Goal: Transaction & Acquisition: Pay  Balance

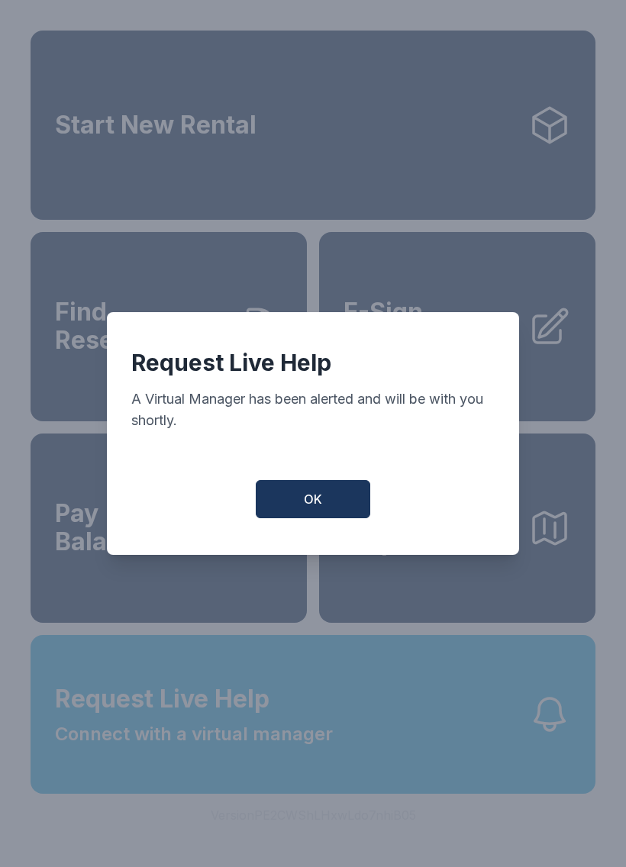
click at [321, 500] on span "OK" at bounding box center [313, 499] width 18 height 18
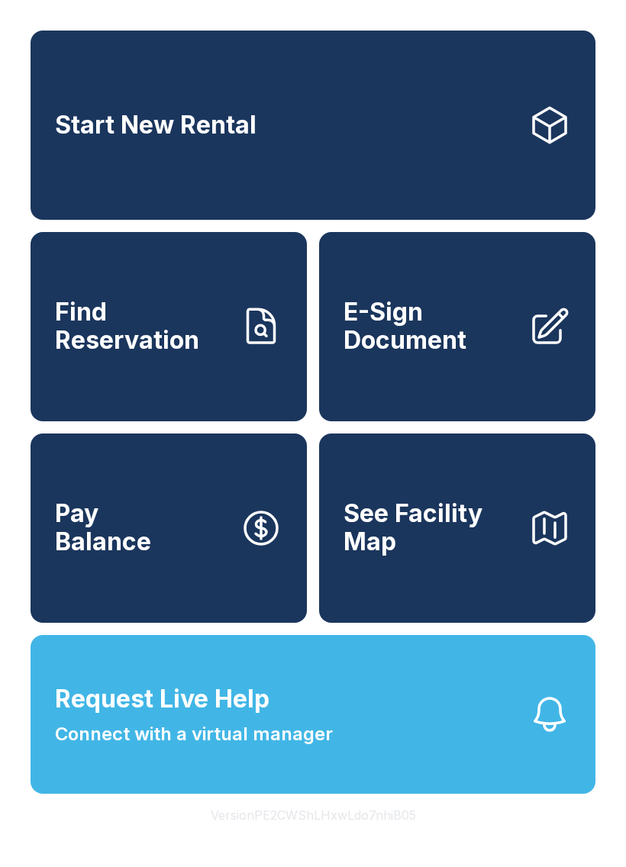
click at [295, 794] on button "Request Live Help Connect with a virtual manager" at bounding box center [313, 714] width 565 height 159
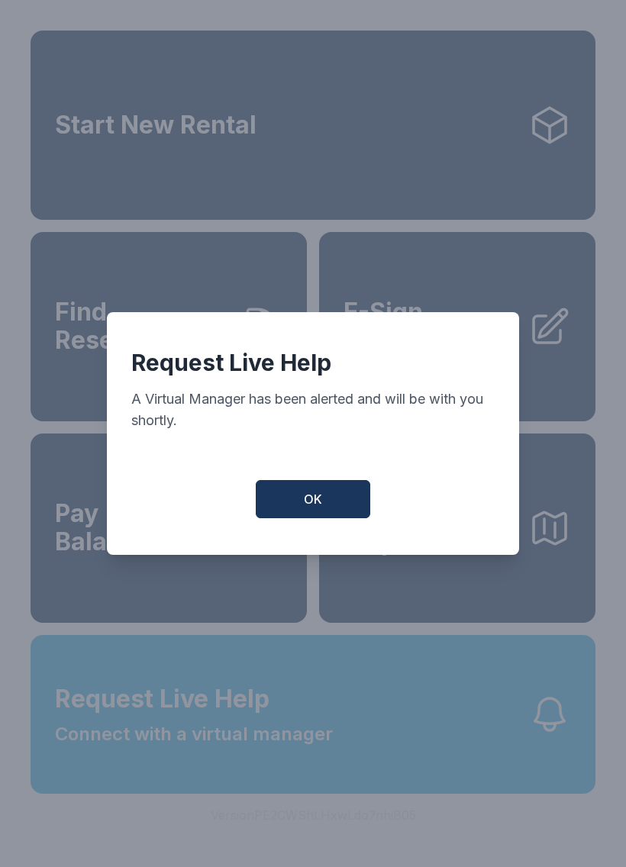
click at [324, 517] on button "OK" at bounding box center [313, 499] width 115 height 38
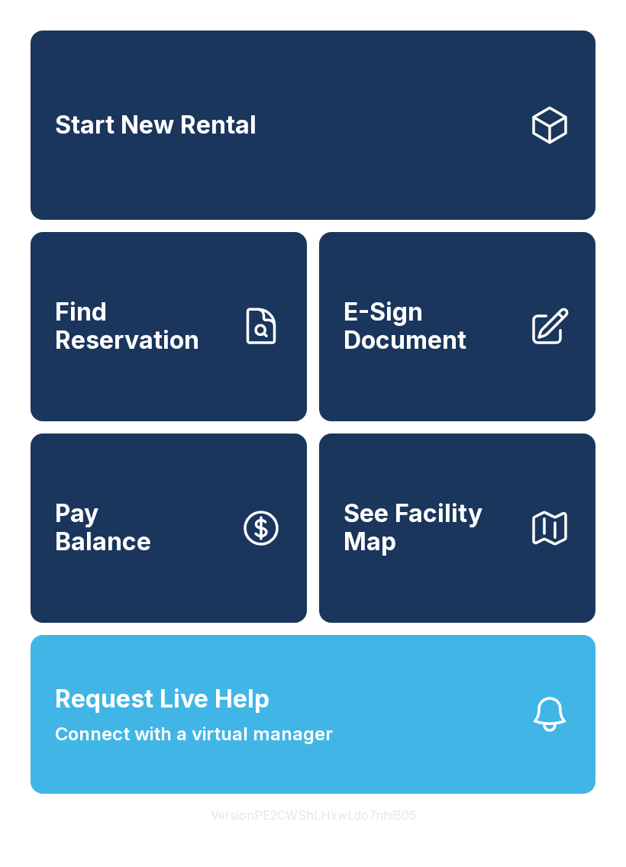
click at [280, 794] on button "Request Live Help Connect with a virtual manager" at bounding box center [313, 714] width 565 height 159
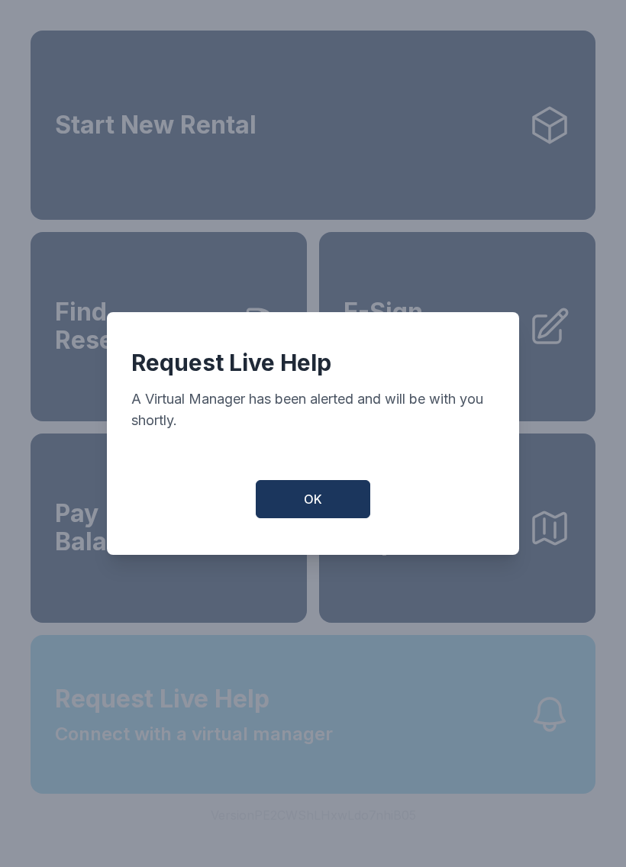
click at [279, 818] on div "Request Live Help A Virtual Manager has been alerted and will be with you short…" at bounding box center [313, 433] width 626 height 867
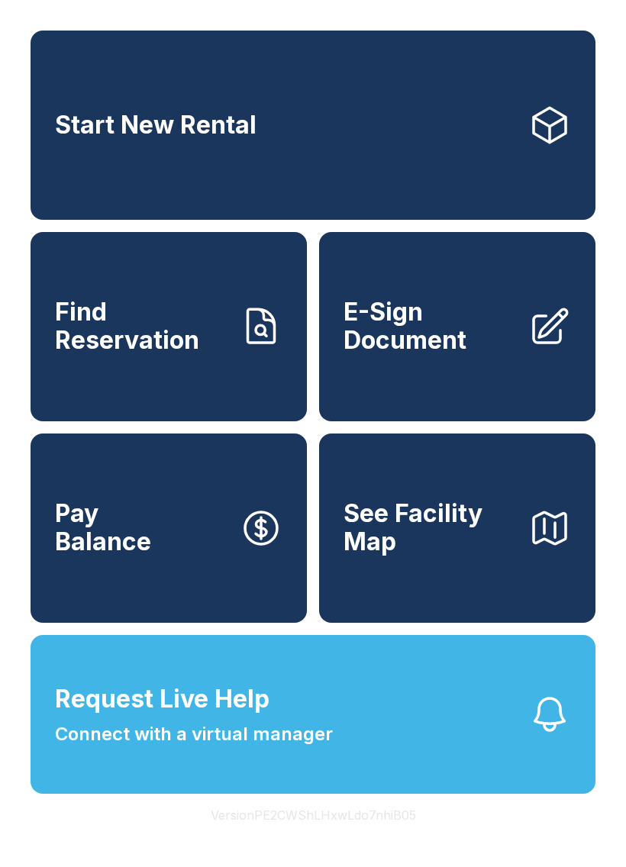
click at [250, 794] on button "Request Live Help Connect with a virtual manager" at bounding box center [313, 714] width 565 height 159
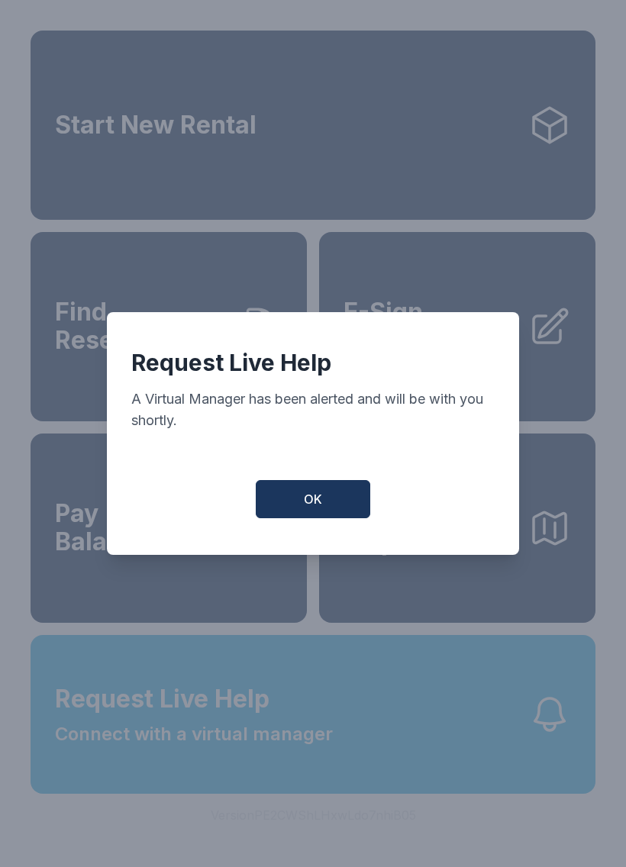
click at [347, 507] on button "OK" at bounding box center [313, 499] width 115 height 38
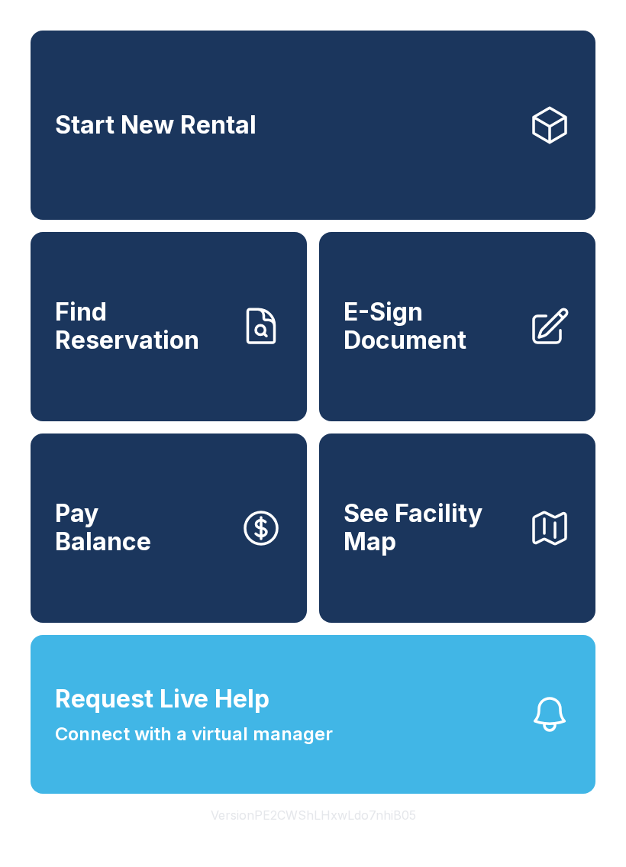
click at [324, 684] on button "Request Live Help Connect with a virtual manager" at bounding box center [313, 714] width 565 height 159
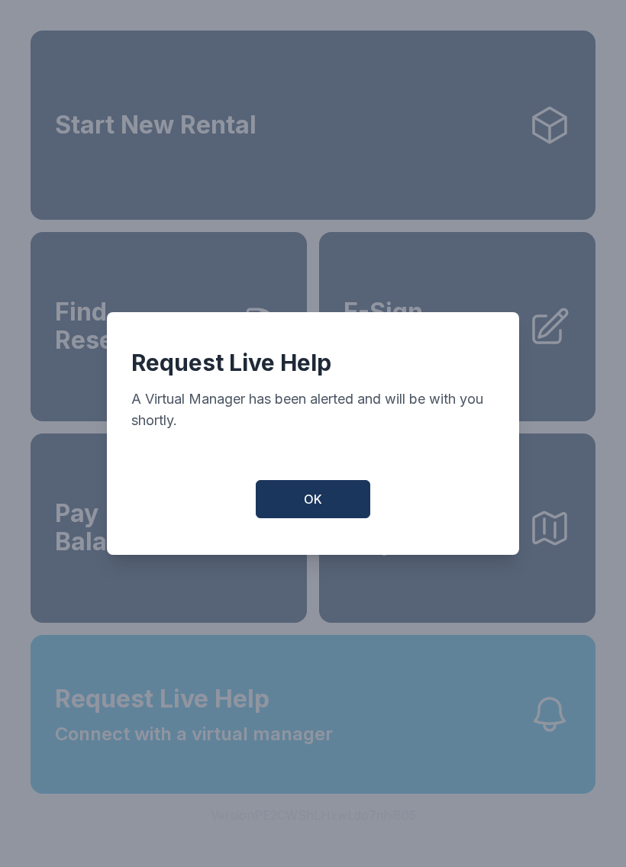
click at [320, 488] on button "OK" at bounding box center [313, 499] width 115 height 38
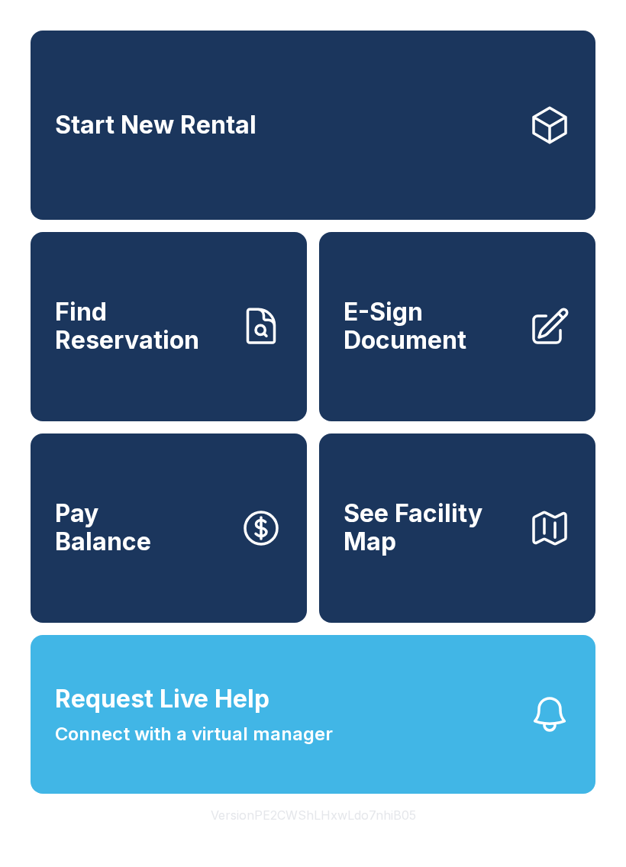
click at [318, 486] on div "Start New Rental Find Reservation E-Sign Document Pay Balance See Facility Map" at bounding box center [313, 327] width 565 height 592
click at [220, 596] on link "Pay Balance" at bounding box center [169, 528] width 276 height 189
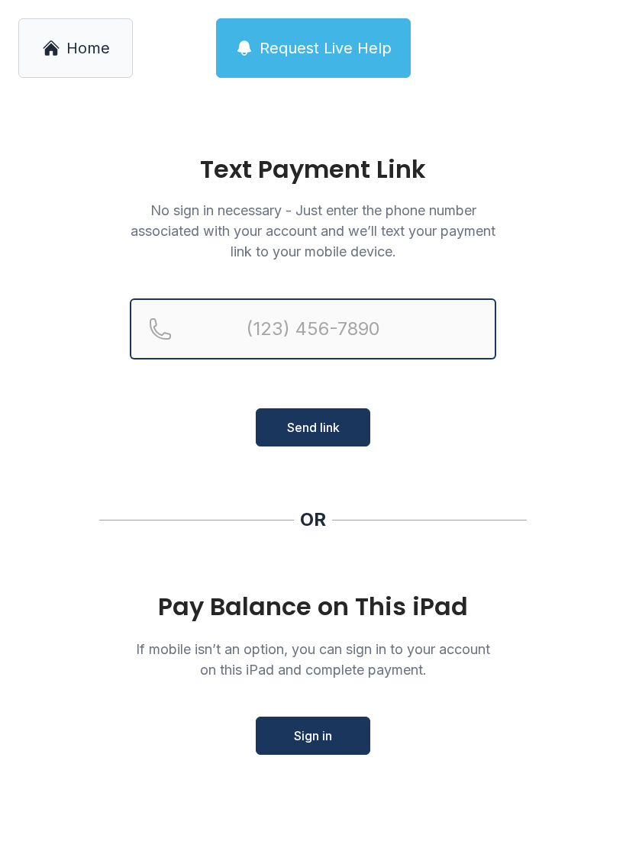
click at [417, 308] on input "Reservation phone number" at bounding box center [313, 328] width 366 height 61
type input "[PHONE_NUMBER]"
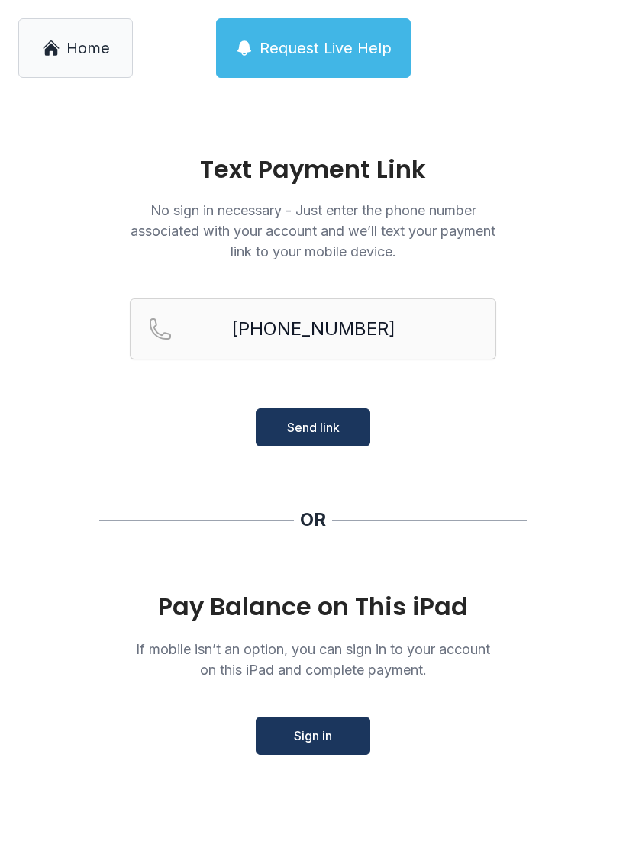
click at [339, 421] on span "Send link" at bounding box center [313, 427] width 53 height 18
click at [328, 420] on span "Send link" at bounding box center [313, 427] width 53 height 18
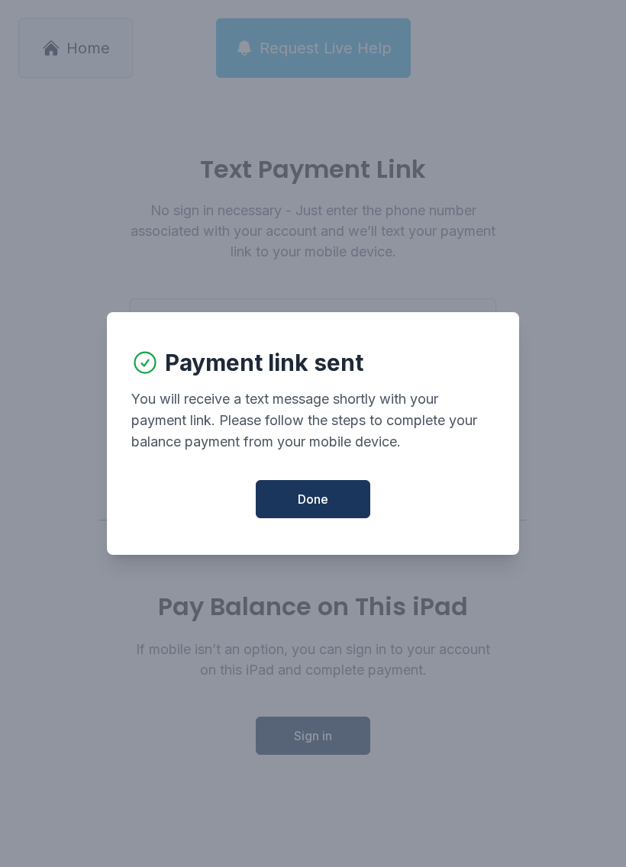
click at [319, 489] on button "Done" at bounding box center [313, 499] width 115 height 38
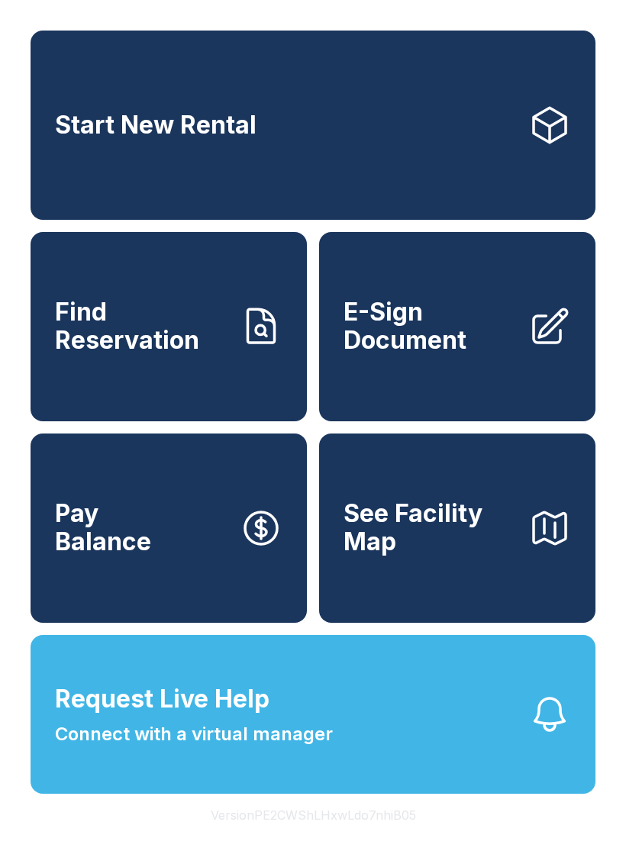
click at [319, 489] on button "See Facility Map" at bounding box center [457, 528] width 276 height 189
click at [118, 508] on link "Pay Balance" at bounding box center [169, 528] width 276 height 189
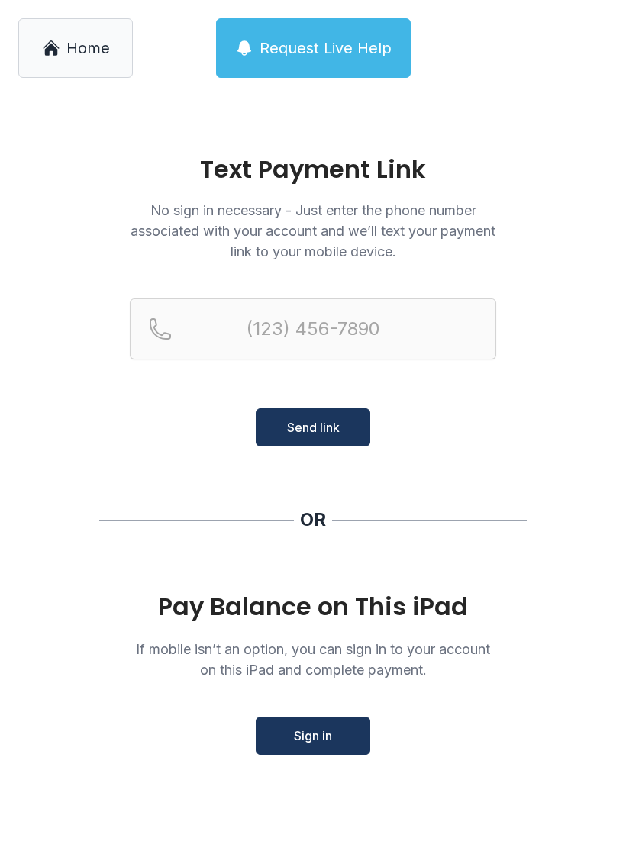
click at [331, 742] on span "Sign in" at bounding box center [313, 736] width 38 height 18
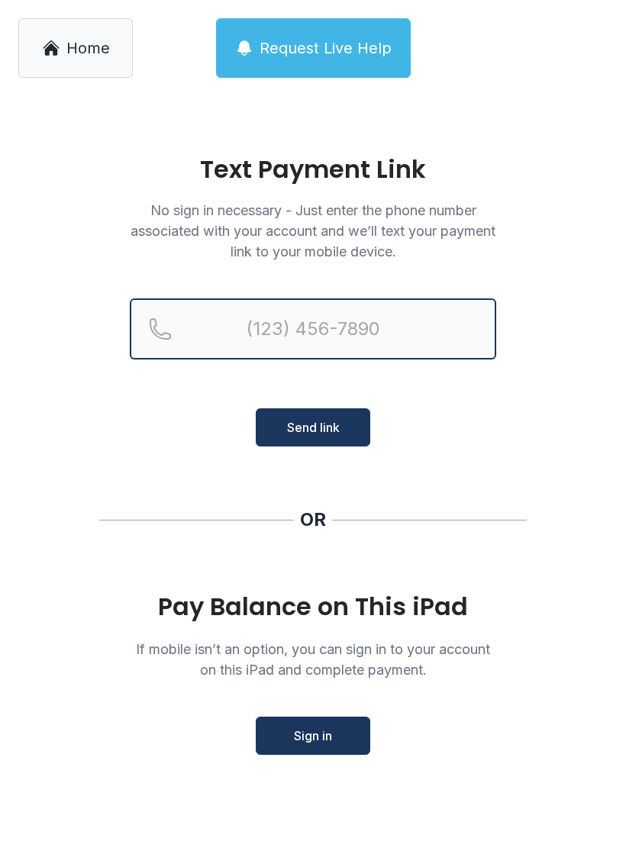
click at [359, 300] on input "Reservation phone number" at bounding box center [313, 328] width 366 height 61
type input "("
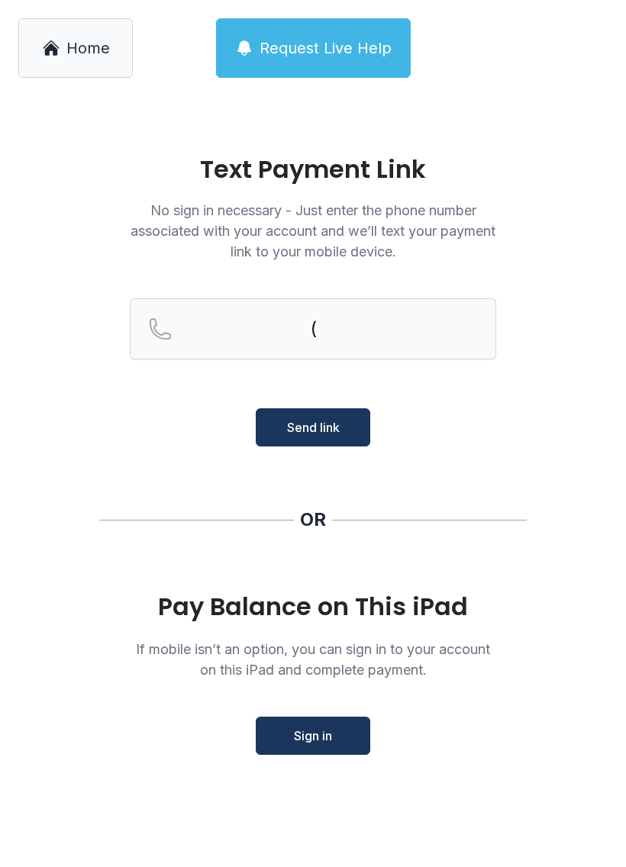
click at [324, 34] on button "Request Live Help" at bounding box center [313, 48] width 195 height 60
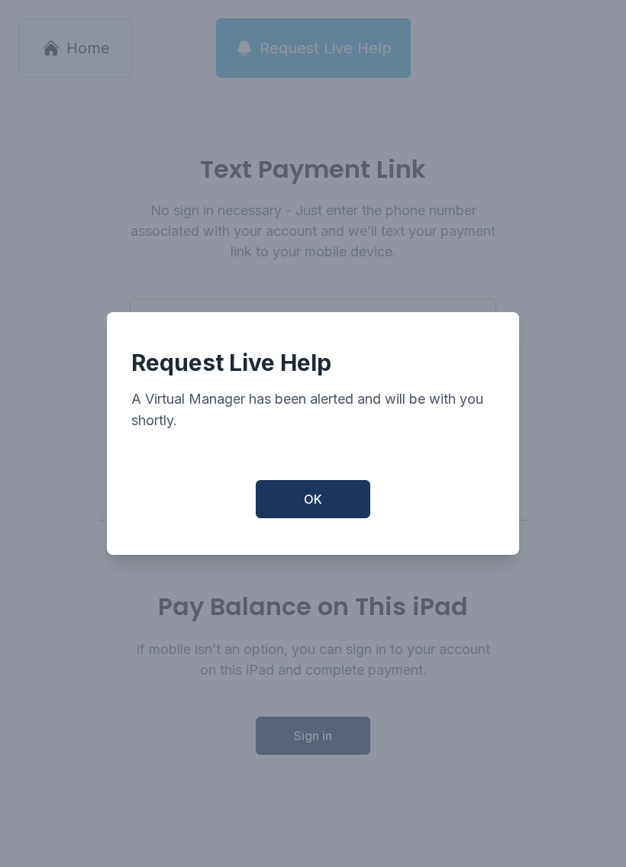
click at [328, 518] on button "OK" at bounding box center [313, 499] width 115 height 38
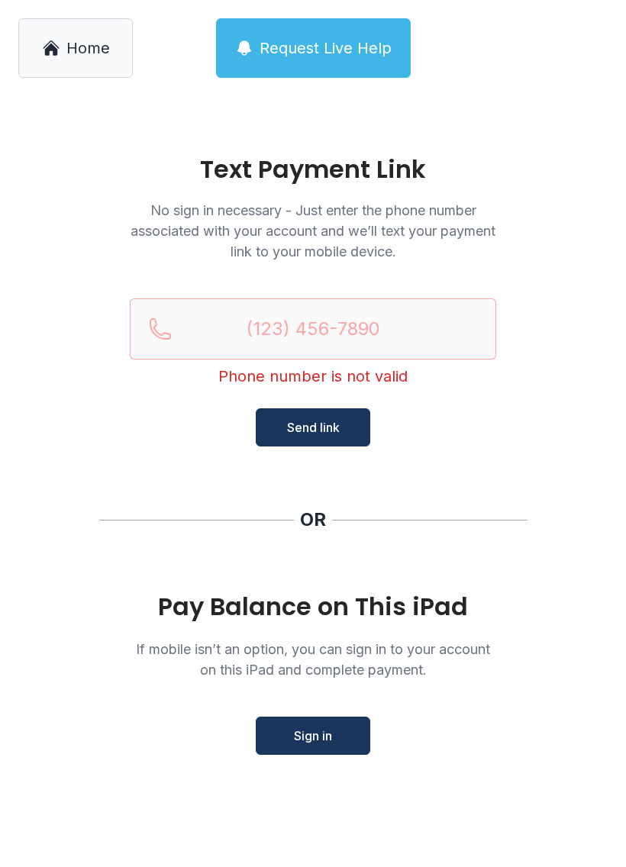
click at [327, 518] on div "OR" at bounding box center [313, 520] width 428 height 24
click at [51, 57] on link "Home" at bounding box center [75, 48] width 115 height 60
